Goal: Obtain resource: Obtain resource

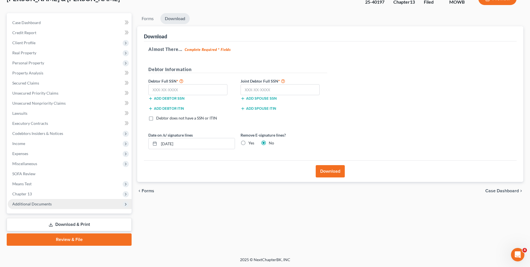
click at [45, 201] on span "Additional Documents" at bounding box center [31, 203] width 39 height 5
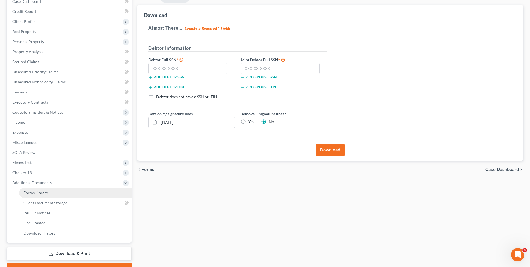
scroll to position [91, 0]
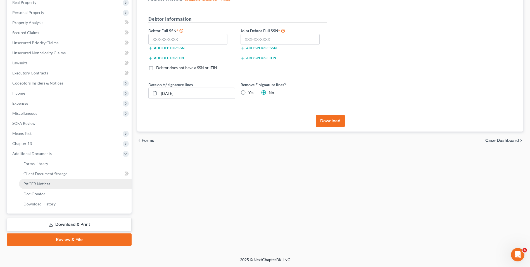
click at [56, 184] on link "PACER Notices" at bounding box center [75, 184] width 113 height 10
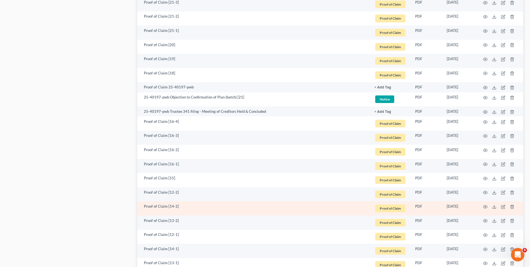
scroll to position [950, 0]
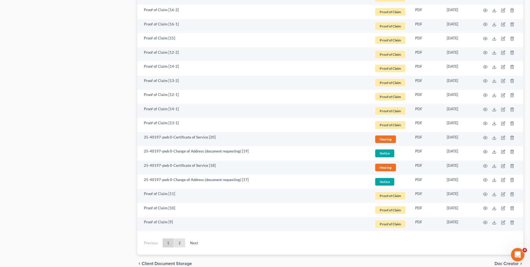
click at [179, 241] on link "2" at bounding box center [179, 242] width 11 height 9
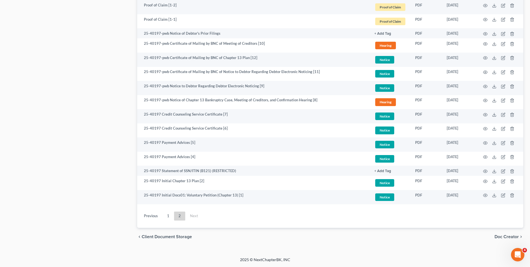
scroll to position [424, 0]
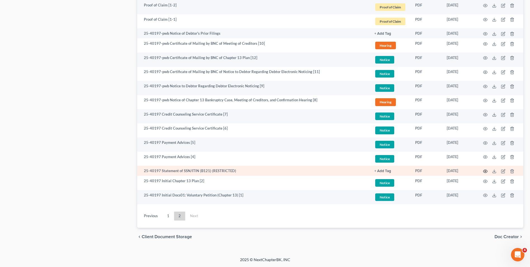
click at [485, 171] on icon "button" at bounding box center [485, 171] width 4 height 4
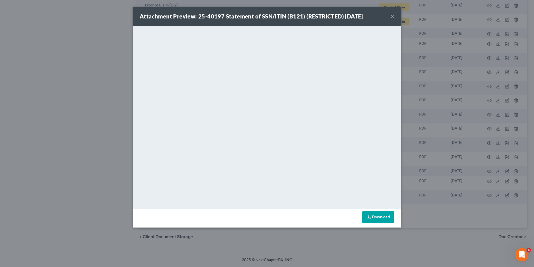
click at [392, 18] on button "×" at bounding box center [393, 16] width 4 height 7
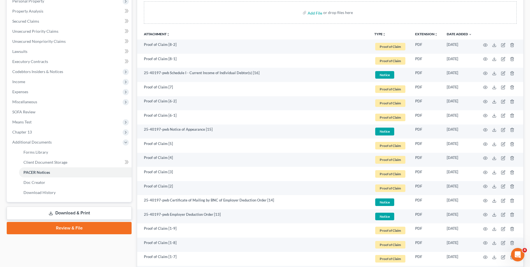
scroll to position [112, 0]
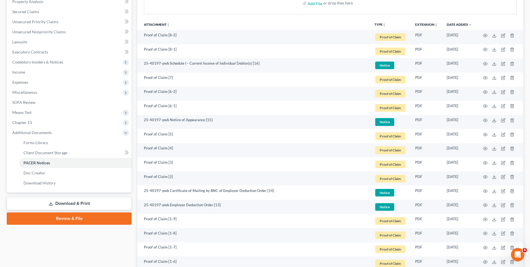
click at [63, 202] on link "Download & Print" at bounding box center [69, 203] width 125 height 13
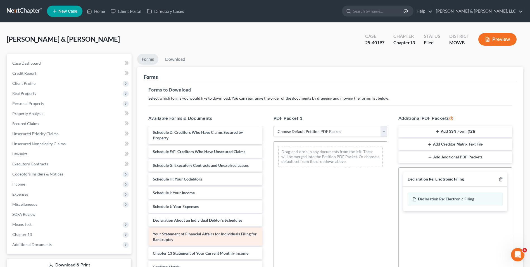
scroll to position [84, 0]
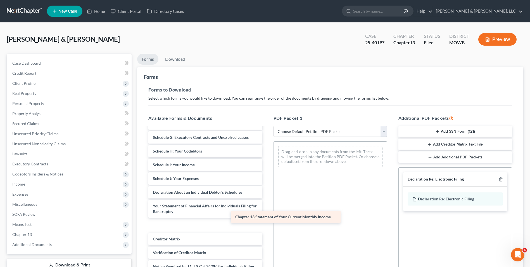
drag, startPoint x: 192, startPoint y: 226, endPoint x: 276, endPoint y: 217, distance: 84.0
click at [267, 217] on div "Chapter 13 Statement of Your Current Monthly Income Voluntary Petition for Indi…" at bounding box center [205, 167] width 123 height 248
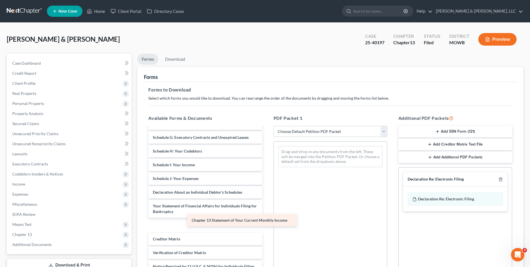
scroll to position [84, 0]
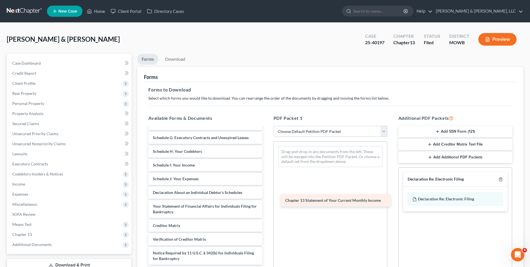
drag, startPoint x: 240, startPoint y: 225, endPoint x: 373, endPoint y: 200, distance: 134.8
click at [267, 200] on div "Chapter 13 Statement of Your Current Monthly Income Voluntary Petition for Indi…" at bounding box center [205, 161] width 123 height 234
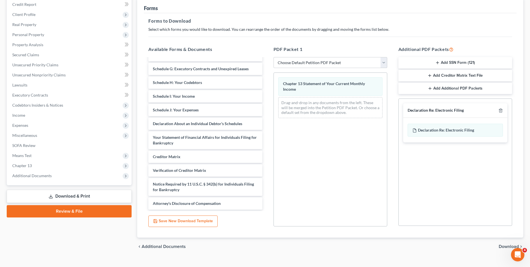
scroll to position [79, 0]
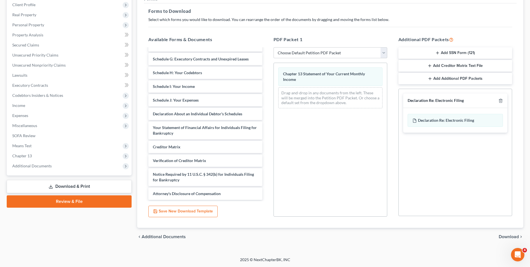
click at [514, 235] on span "Download" at bounding box center [509, 236] width 20 height 4
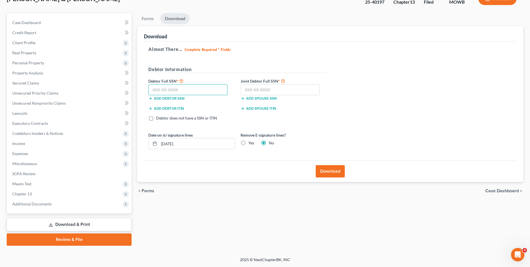
click at [218, 93] on input "text" at bounding box center [187, 89] width 79 height 11
type input "667-01-0064"
click at [257, 89] on input "text" at bounding box center [280, 89] width 79 height 11
type input "412-85-0238"
click at [329, 171] on button "Download" at bounding box center [330, 171] width 29 height 12
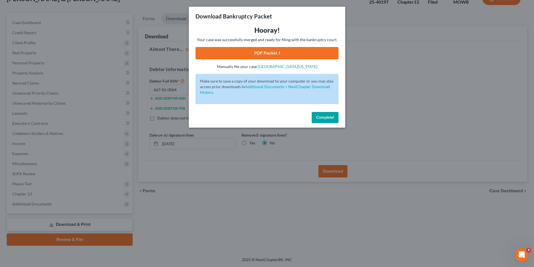
click at [264, 51] on link "PDF Packet 1" at bounding box center [267, 53] width 143 height 12
click at [318, 118] on span "Complete!" at bounding box center [325, 117] width 18 height 5
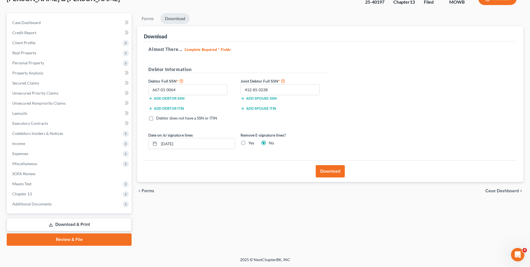
click at [68, 221] on link "Download & Print" at bounding box center [69, 224] width 125 height 13
click at [42, 191] on span "Chapter 13" at bounding box center [70, 194] width 124 height 10
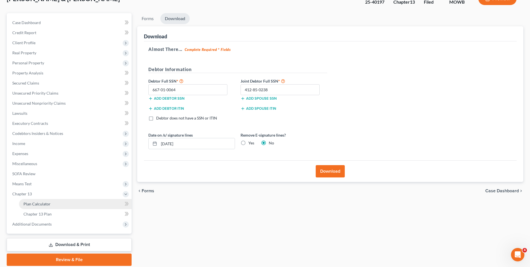
click at [41, 201] on span "Plan Calculator" at bounding box center [36, 203] width 27 height 5
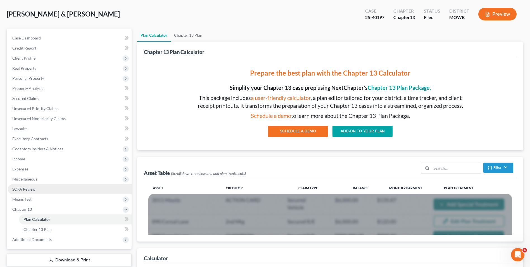
scroll to position [84, 0]
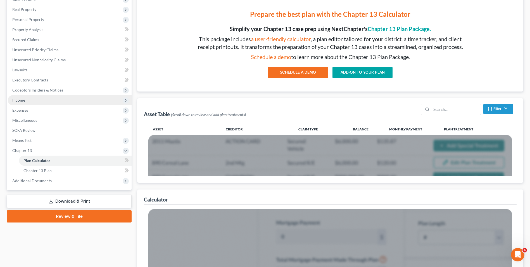
click at [27, 101] on span "Income" at bounding box center [70, 100] width 124 height 10
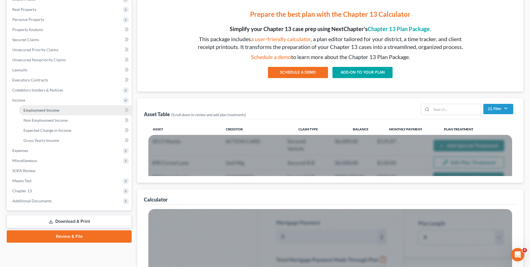
click at [39, 108] on span "Employment Income" at bounding box center [41, 110] width 36 height 5
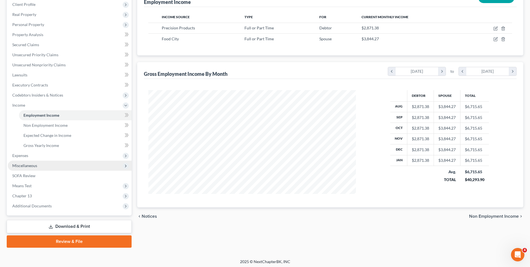
scroll to position [81, 0]
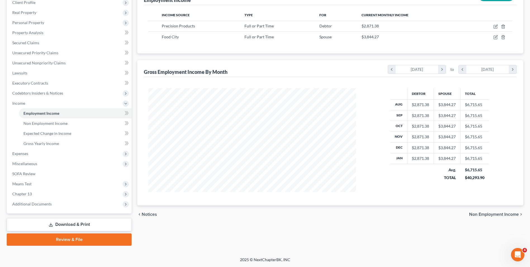
click at [71, 222] on link "Download & Print" at bounding box center [69, 224] width 125 height 13
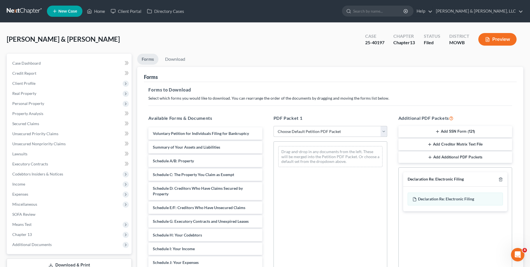
click at [384, 129] on select "Choose Default Petition PDF Packet Complete Bankruptcy Petition (all forms and …" at bounding box center [331, 131] width 114 height 11
select select "2"
click at [274, 126] on select "Choose Default Petition PDF Packet Complete Bankruptcy Petition (all forms and …" at bounding box center [331, 131] width 114 height 11
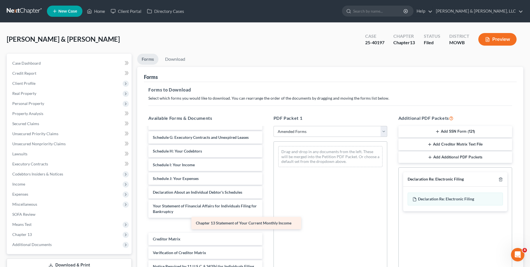
scroll to position [84, 0]
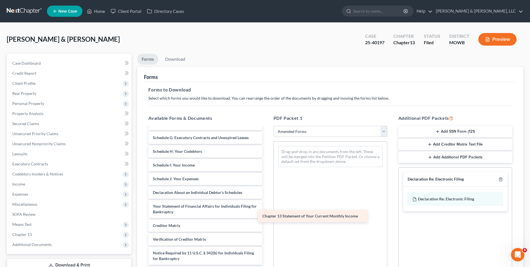
drag, startPoint x: 175, startPoint y: 224, endPoint x: 285, endPoint y: 215, distance: 109.9
click at [267, 215] on div "Chapter 13 Statement of Your Current Monthly Income Voluntary Petition for Indi…" at bounding box center [205, 161] width 123 height 234
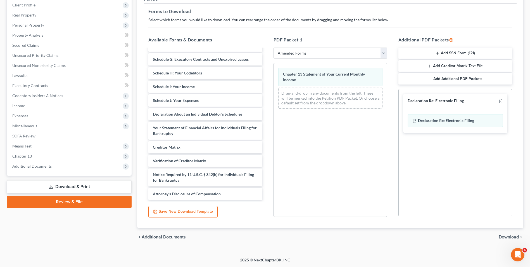
scroll to position [79, 0]
click at [509, 235] on span "Download" at bounding box center [509, 236] width 20 height 4
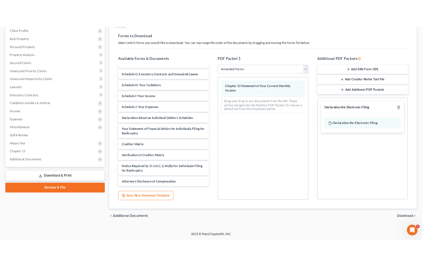
scroll to position [41, 0]
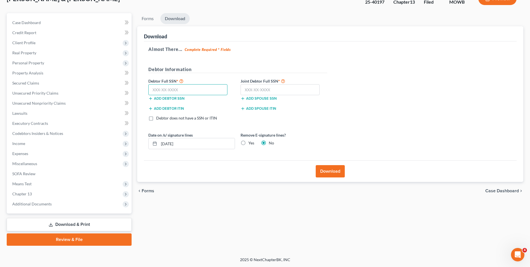
click at [191, 90] on input "text" at bounding box center [187, 89] width 79 height 11
type input "667-01-0064"
click at [262, 86] on input "text" at bounding box center [280, 89] width 79 height 11
type input "412-85-0238"
click at [334, 170] on button "Download" at bounding box center [330, 171] width 29 height 12
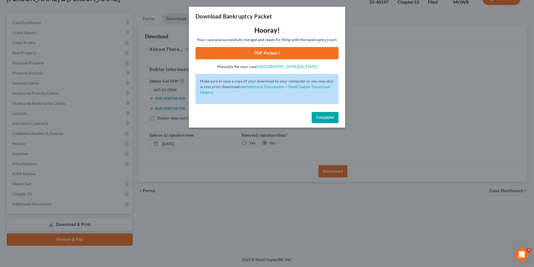
click at [267, 51] on link "PDF Packet 1" at bounding box center [267, 53] width 143 height 12
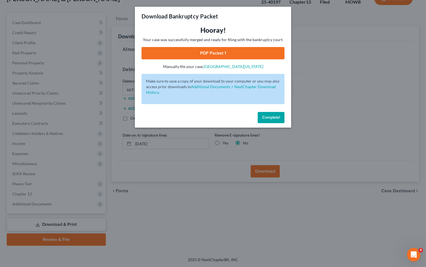
click at [269, 115] on span "Complete!" at bounding box center [271, 117] width 18 height 5
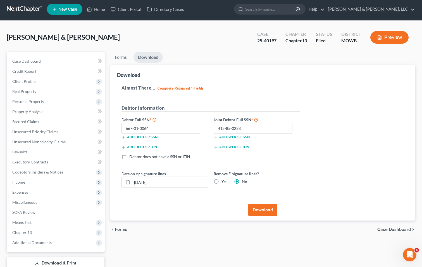
scroll to position [0, 0]
